Goal: Check status

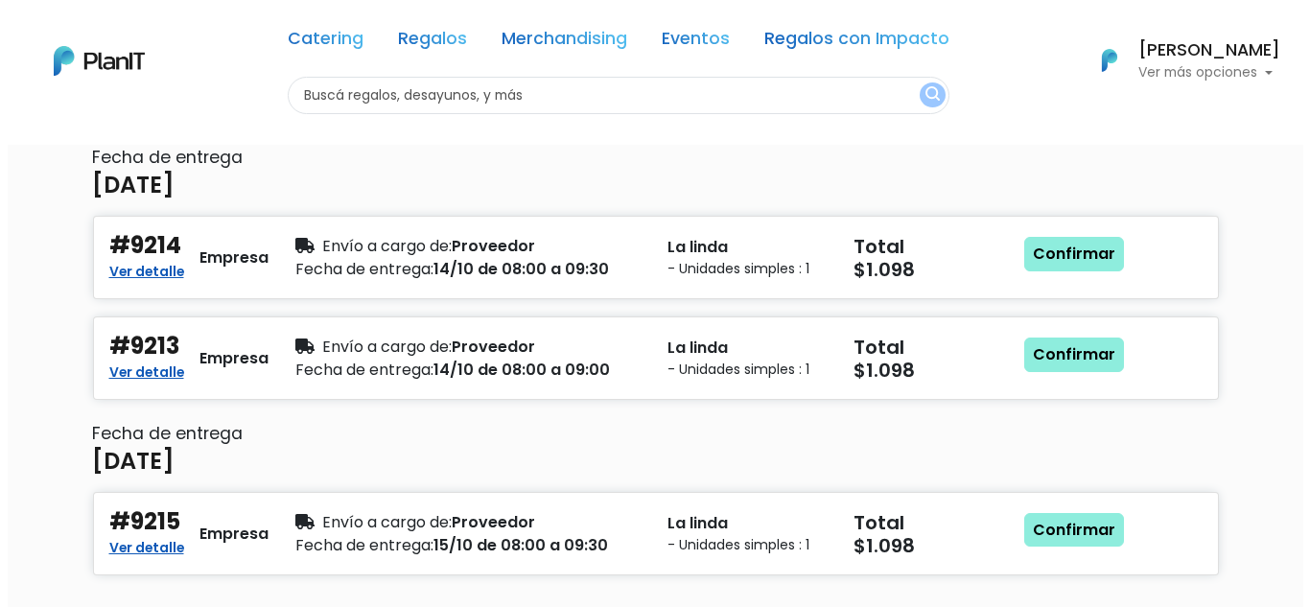
scroll to position [288, 0]
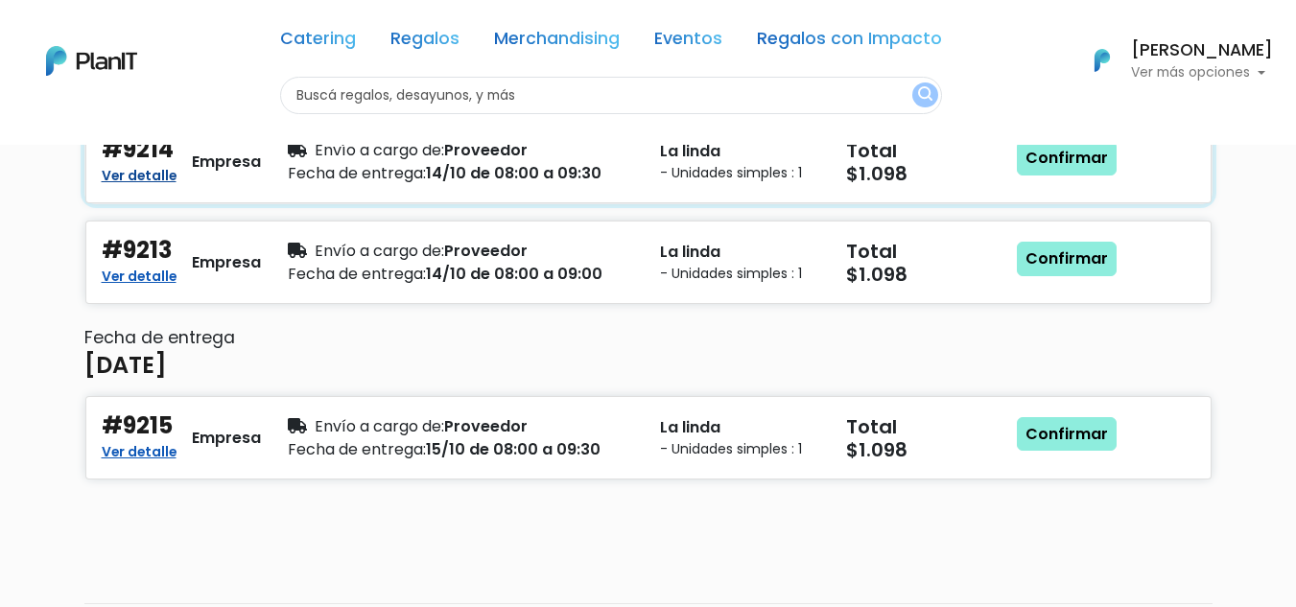
click at [159, 169] on link "Ver detalle" at bounding box center [139, 173] width 75 height 23
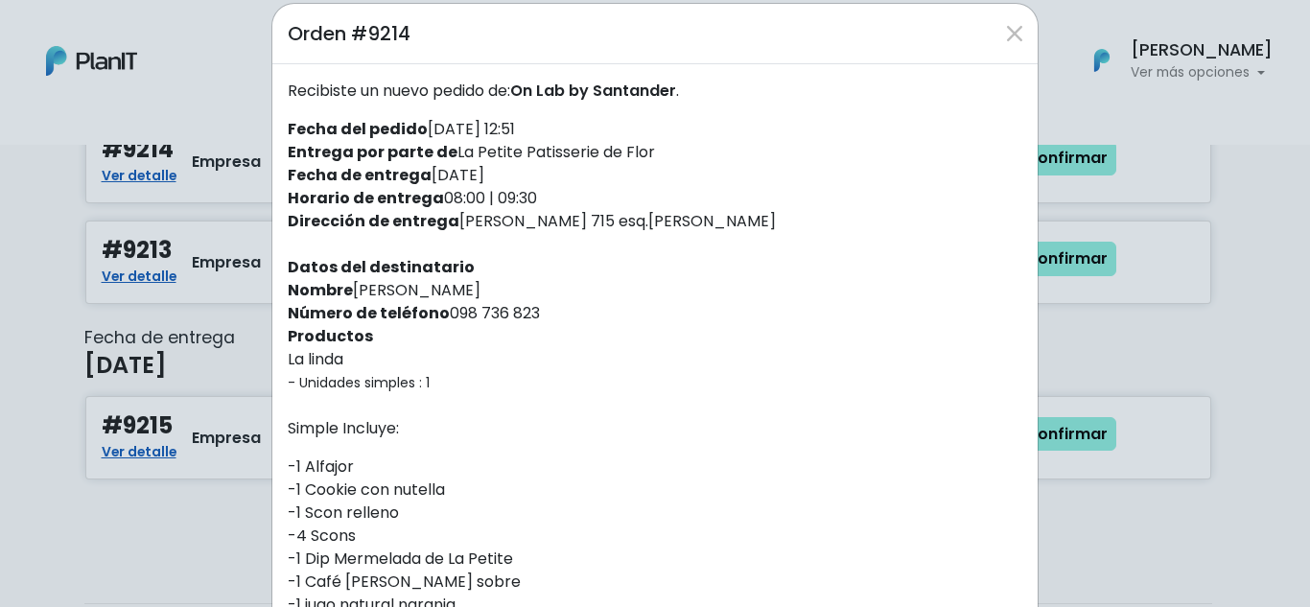
scroll to position [0, 0]
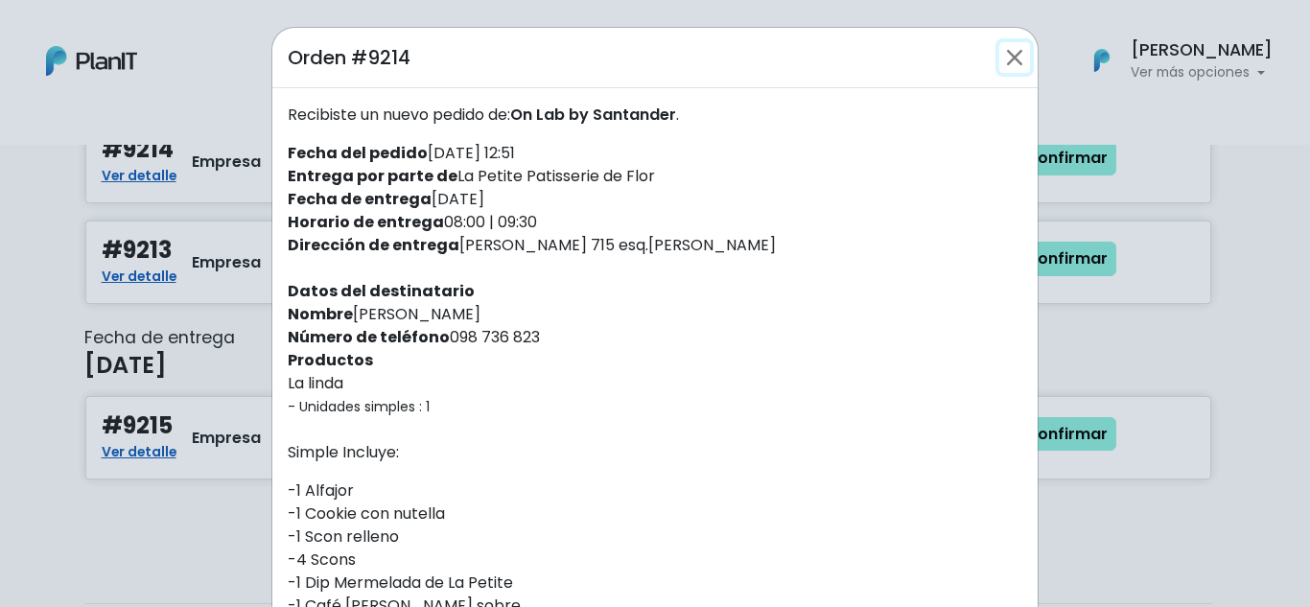
click at [1001, 53] on button "Close" at bounding box center [1014, 57] width 31 height 31
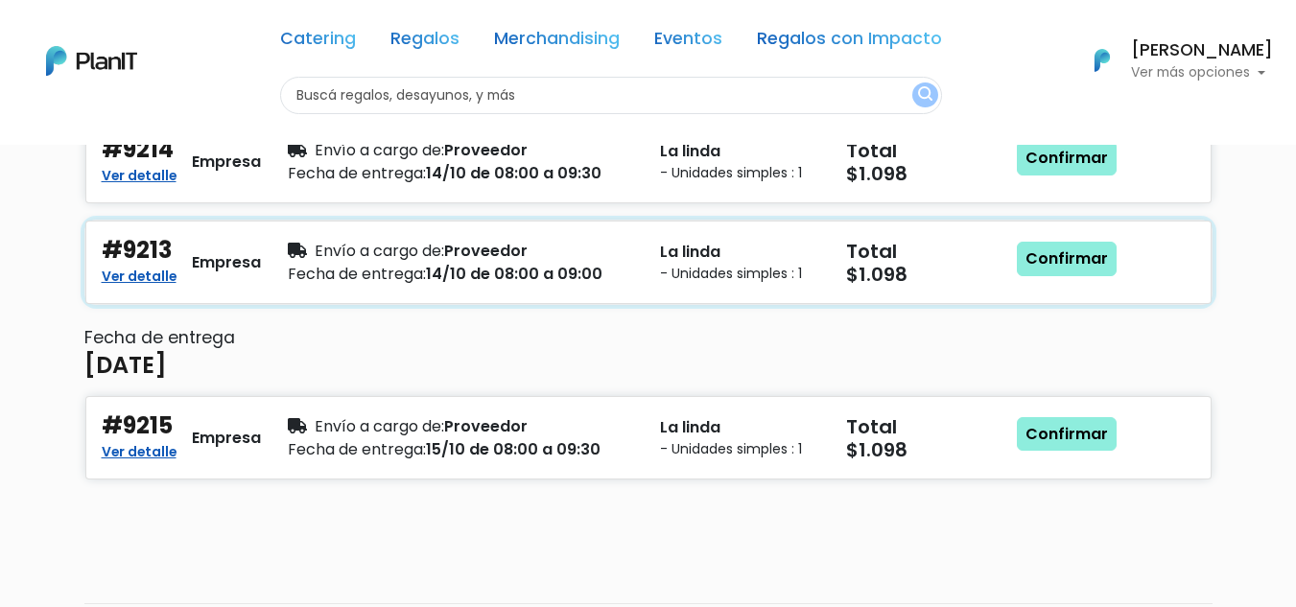
click at [115, 288] on div "Ver detalle" at bounding box center [139, 276] width 75 height 23
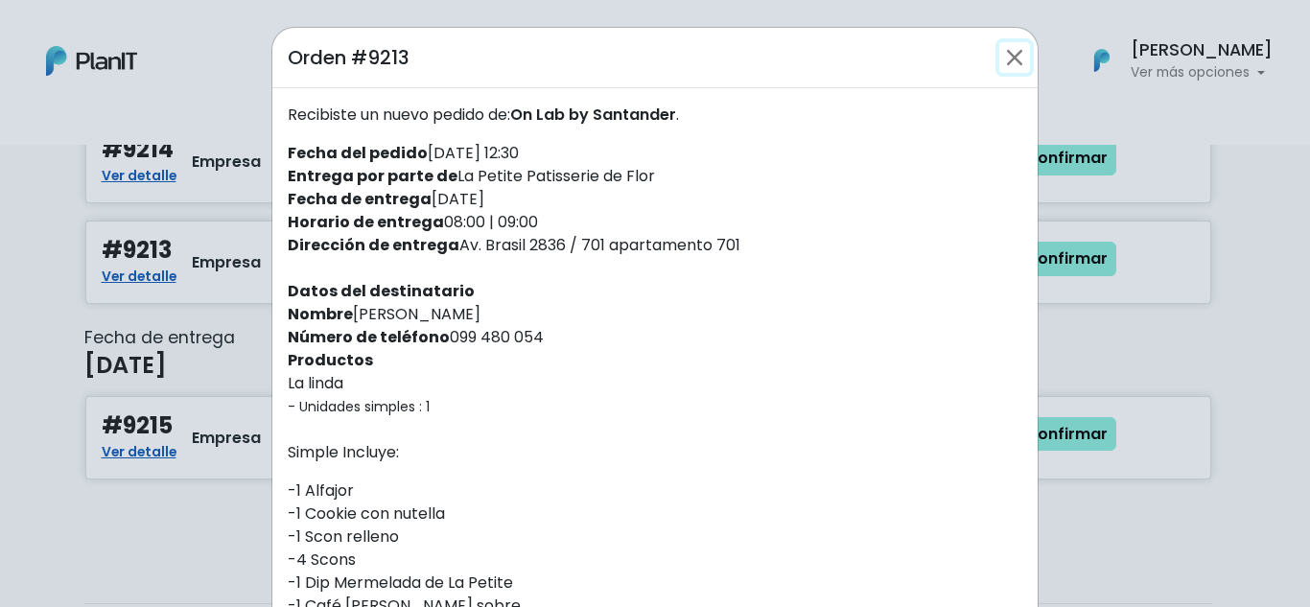
click at [1009, 48] on button "Close" at bounding box center [1014, 57] width 31 height 31
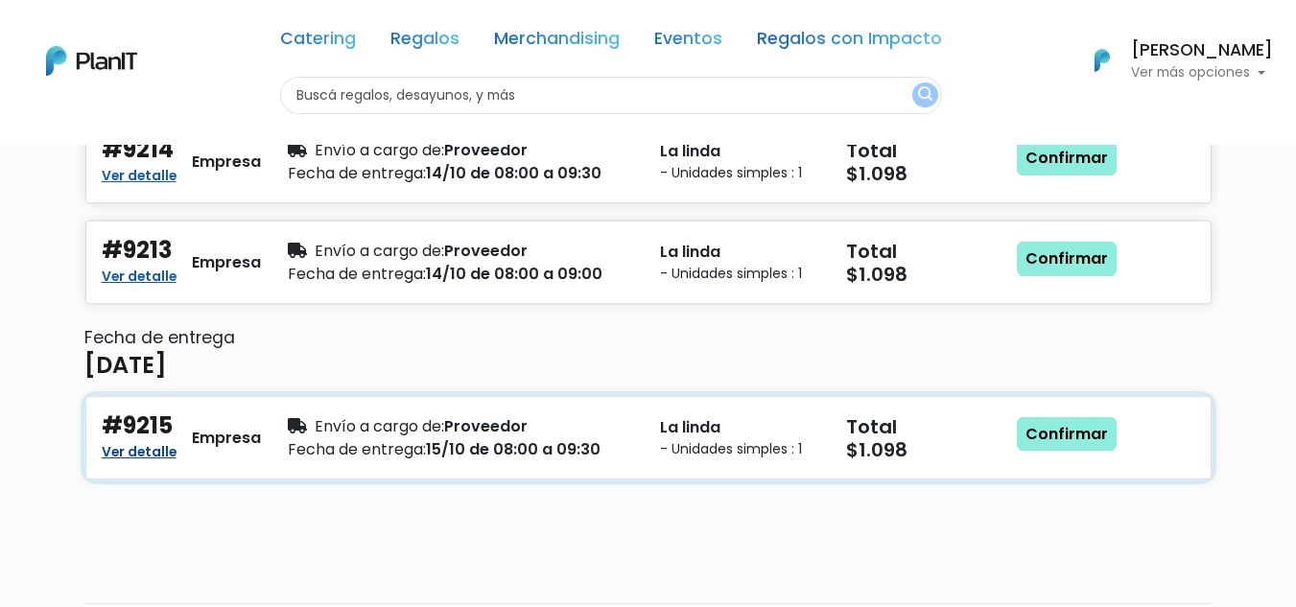
click at [172, 452] on link "Ver detalle" at bounding box center [139, 449] width 75 height 23
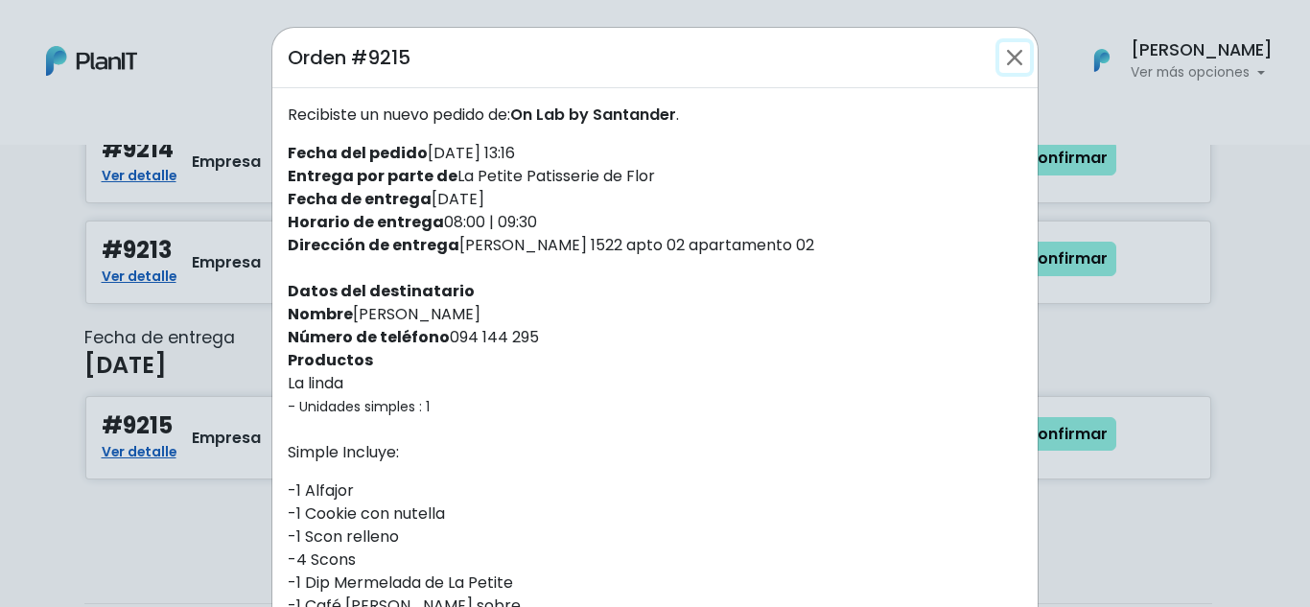
click at [999, 67] on button "Close" at bounding box center [1014, 57] width 31 height 31
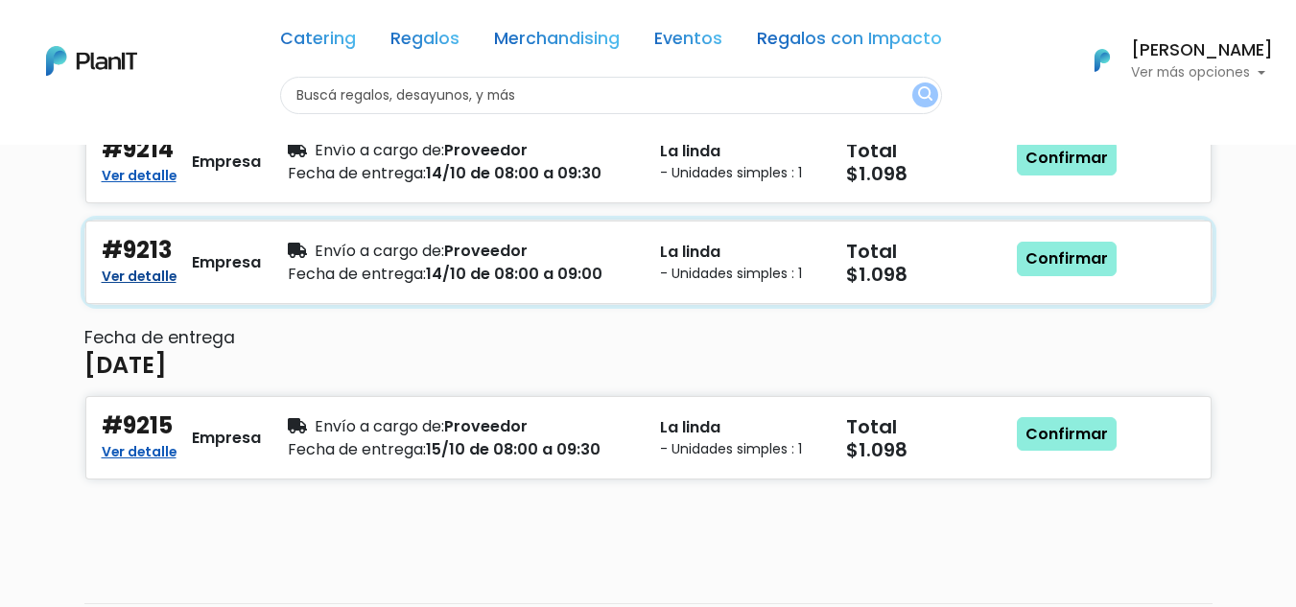
click at [154, 284] on link "Ver detalle" at bounding box center [139, 274] width 75 height 23
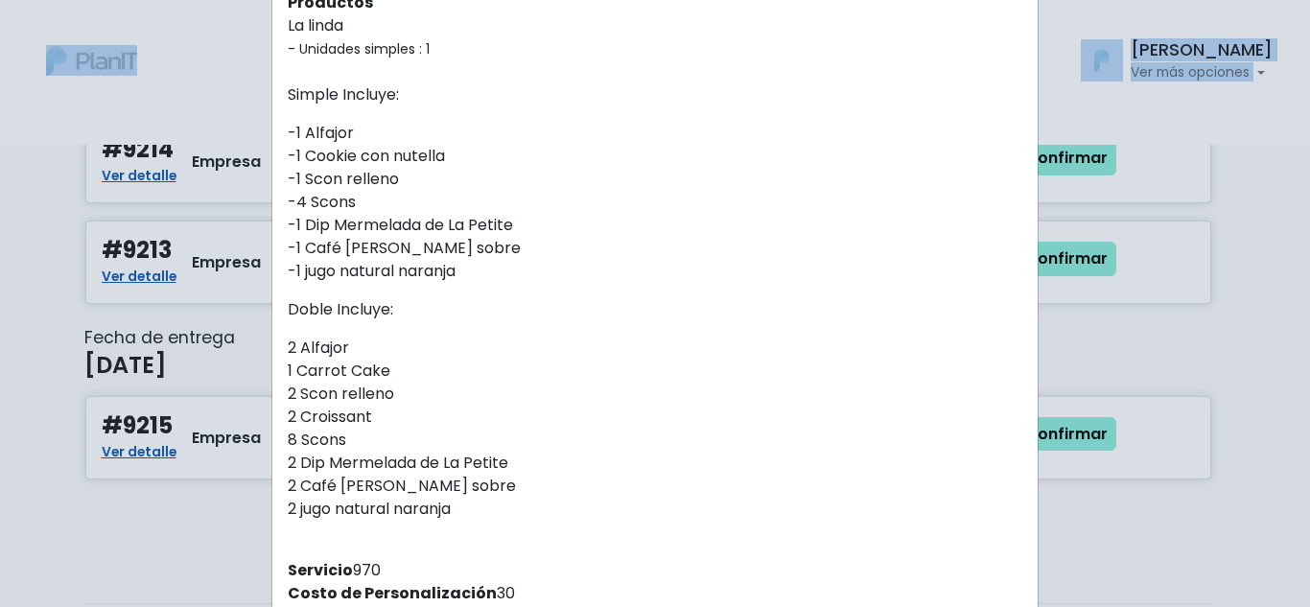
scroll to position [128, 0]
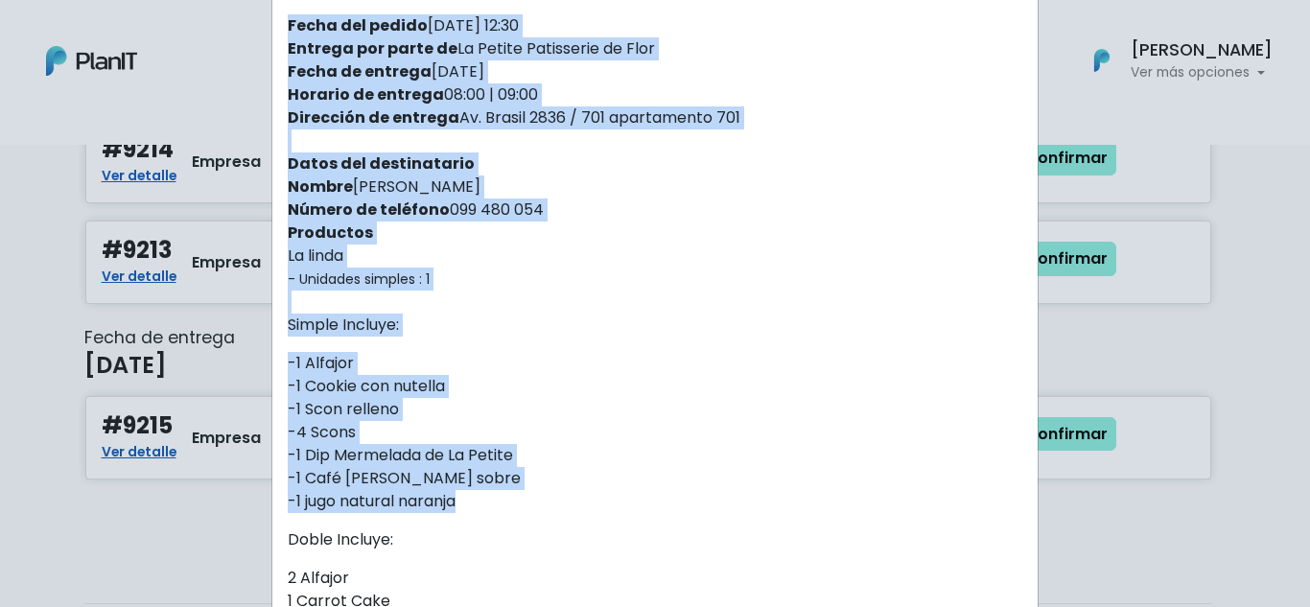
drag, startPoint x: 278, startPoint y: 117, endPoint x: 525, endPoint y: 493, distance: 449.5
copy div "Recibiste un nuevo pedido de: On Lab by [PERSON_NAME] . Fecha del pedido [DATE]…"
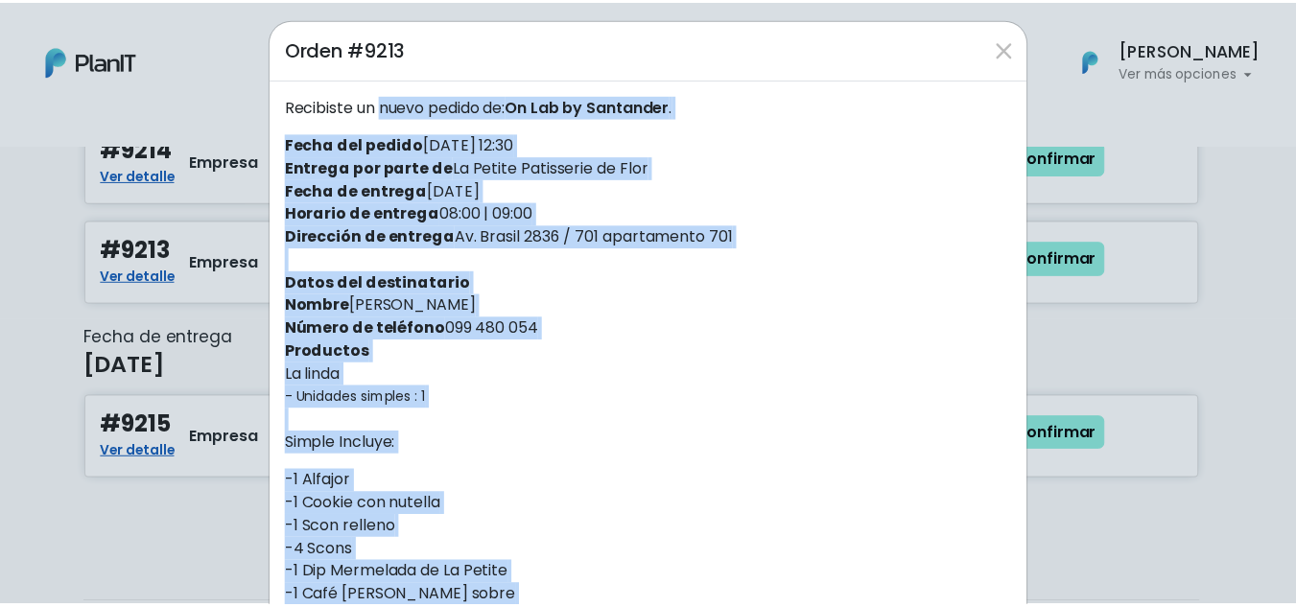
scroll to position [0, 0]
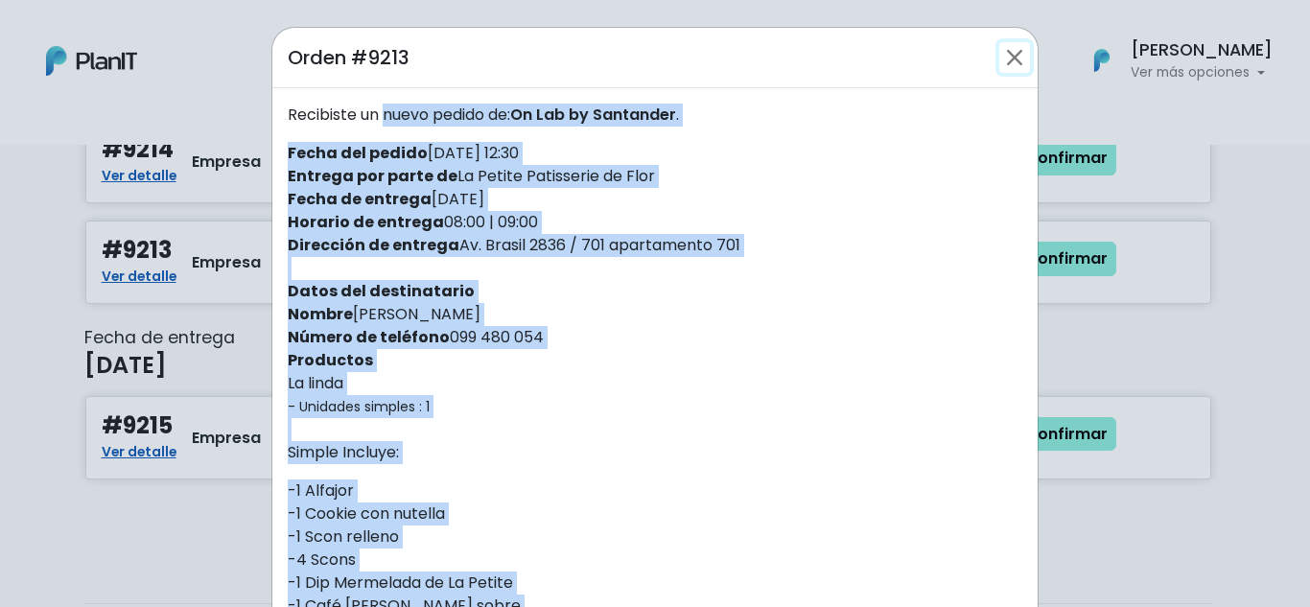
click at [1006, 57] on button "Close" at bounding box center [1014, 57] width 31 height 31
